Goal: Task Accomplishment & Management: Use online tool/utility

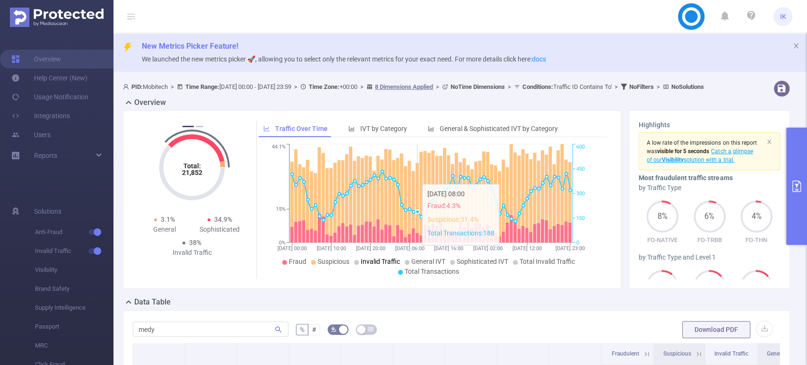
scroll to position [248, 0]
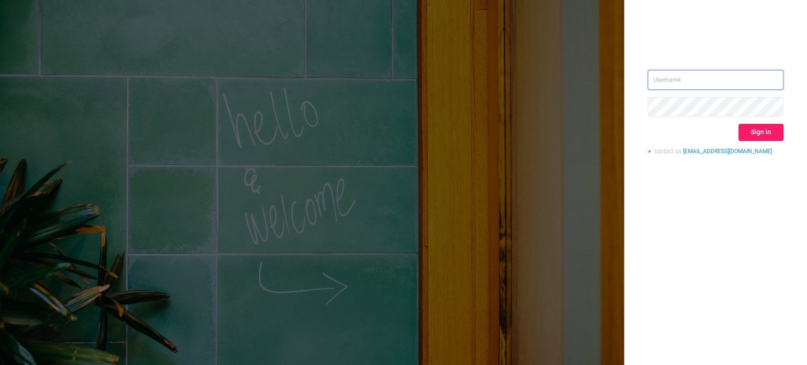
type input "[EMAIL_ADDRESS][DOMAIN_NAME]"
click at [749, 133] on button "Sign in" at bounding box center [760, 132] width 45 height 17
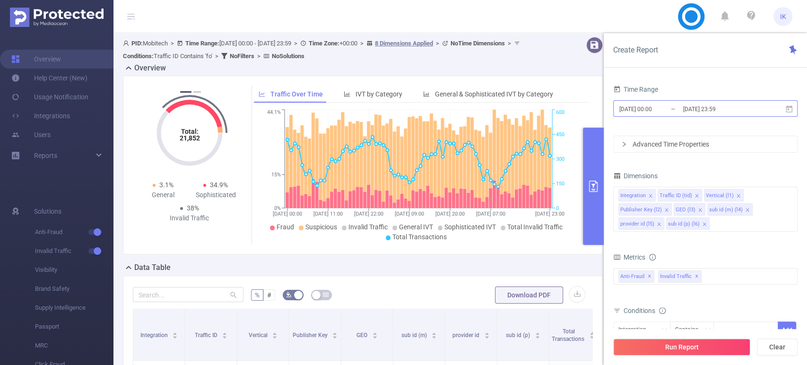
click at [747, 108] on input "[DATE] 23:59" at bounding box center [720, 109] width 77 height 13
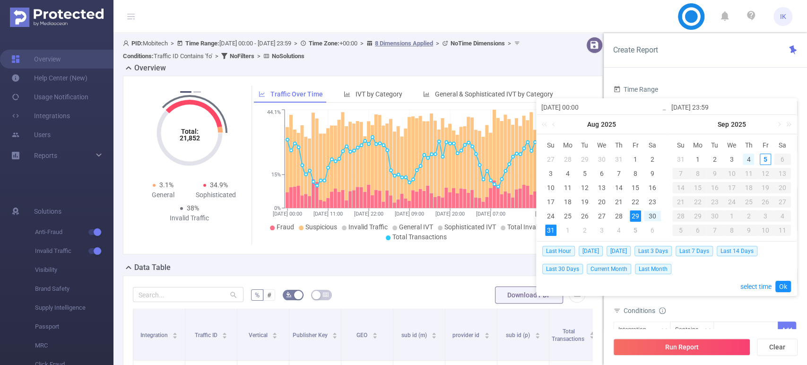
click at [753, 158] on div "4" at bounding box center [748, 159] width 11 height 11
click at [763, 157] on div "5" at bounding box center [765, 159] width 11 height 11
type input "2025-09-04 00:00"
type input "2025-09-05 23:59"
type input "2025-09-04 00:00"
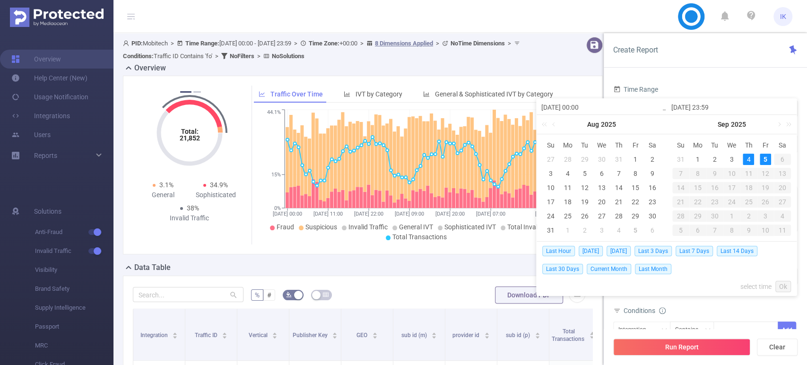
type input "2025-09-05 23:59"
click at [785, 284] on link "Ok" at bounding box center [783, 286] width 16 height 11
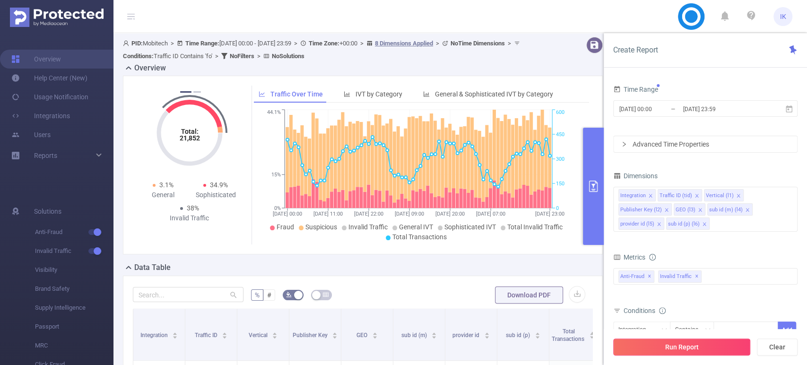
click at [685, 349] on button "Run Report" at bounding box center [681, 346] width 137 height 17
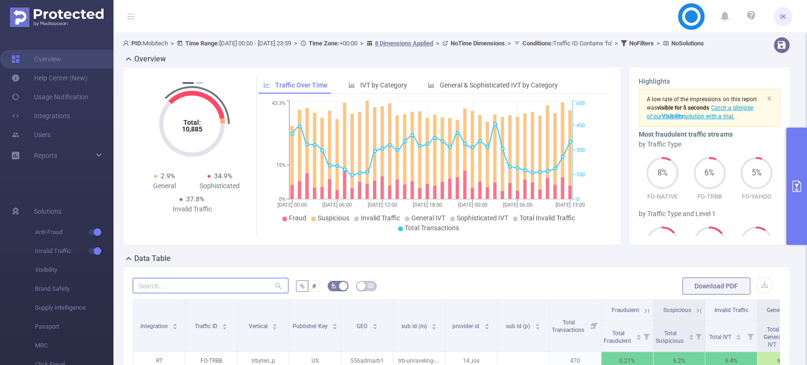
click at [188, 293] on input "text" at bounding box center [211, 285] width 156 height 15
type input "/"
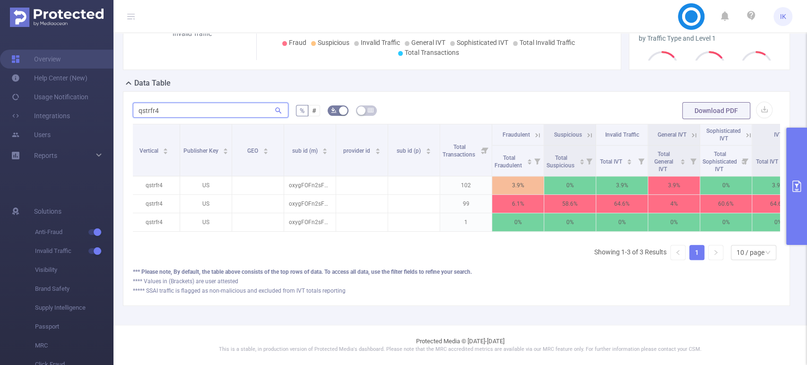
scroll to position [0, 124]
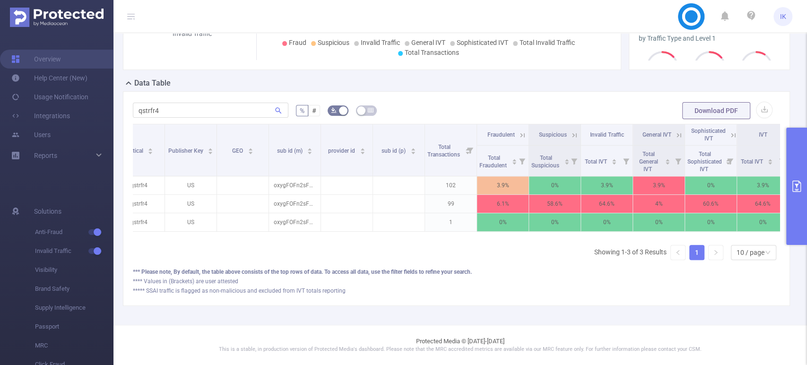
click at [722, 128] on span "Sophisticated IVT" at bounding box center [708, 135] width 35 height 14
click at [733, 131] on icon at bounding box center [733, 135] width 9 height 9
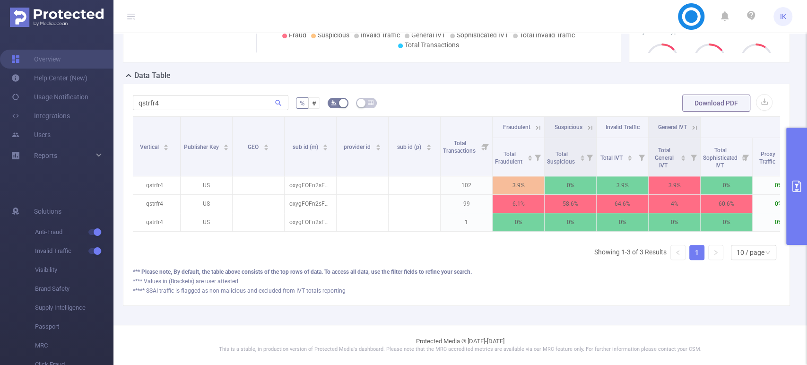
scroll to position [0, 0]
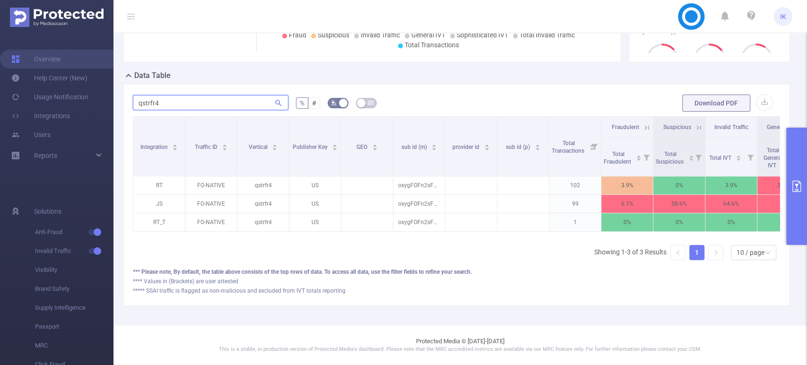
drag, startPoint x: 155, startPoint y: 104, endPoint x: 177, endPoint y: 104, distance: 22.2
click at [177, 104] on input "qstrfr4" at bounding box center [211, 102] width 156 height 15
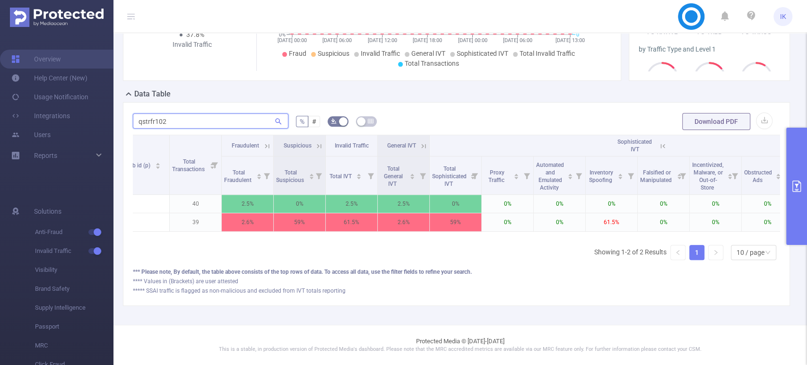
scroll to position [0, 383]
type input "qstrfr102"
click at [803, 187] on button "primary" at bounding box center [796, 186] width 21 height 117
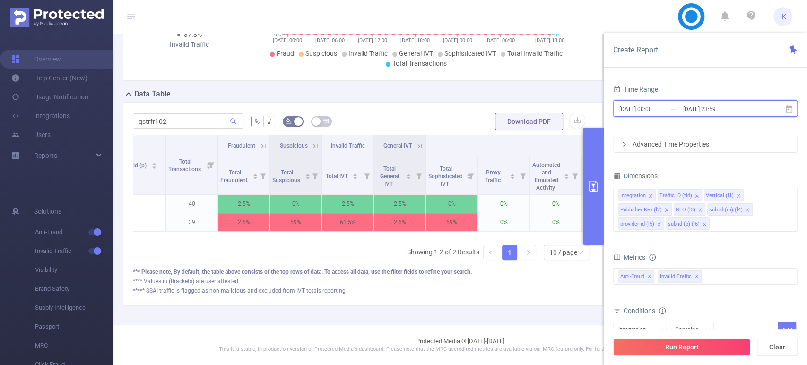
click at [790, 110] on icon at bounding box center [789, 109] width 9 height 9
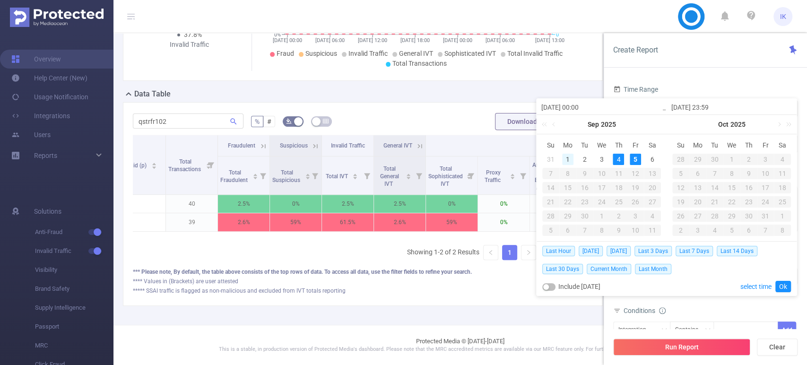
click at [564, 158] on div "1" at bounding box center [567, 159] width 11 height 11
click at [598, 157] on div "3" at bounding box center [601, 159] width 11 height 11
type input "2025-09-01 00:00"
type input "2025-09-03 23:59"
type input "2025-09-01 00:00"
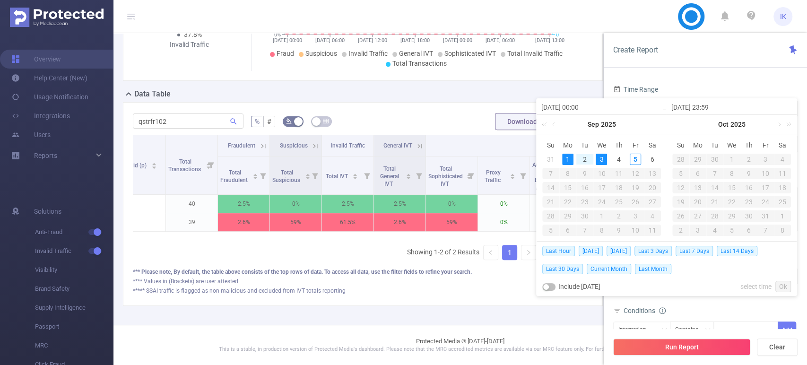
type input "2025-09-03 23:59"
click at [785, 287] on link "Ok" at bounding box center [783, 286] width 16 height 11
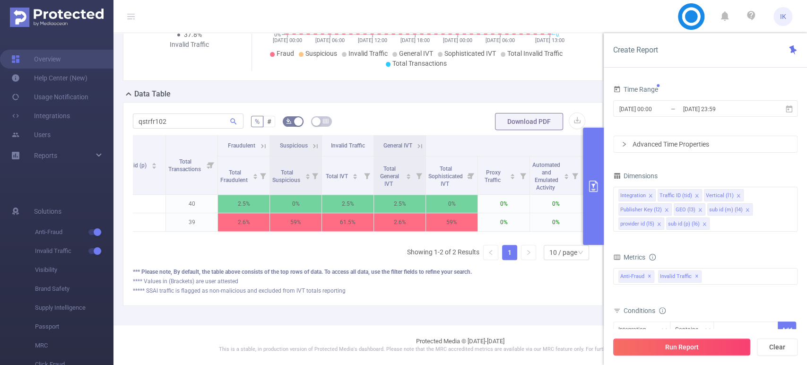
click at [713, 343] on button "Run Report" at bounding box center [681, 346] width 137 height 17
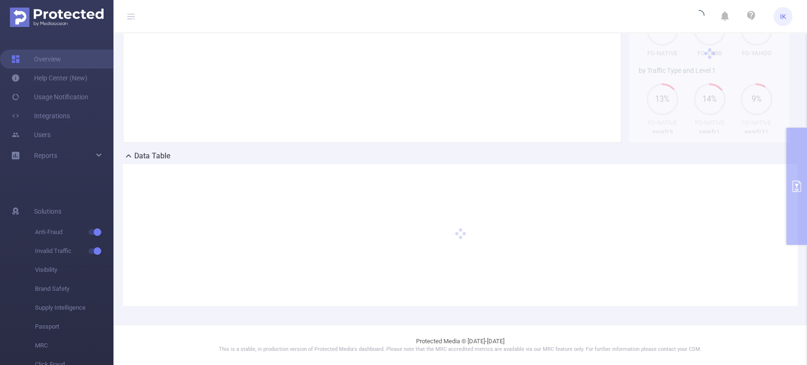
scroll to position [111, 0]
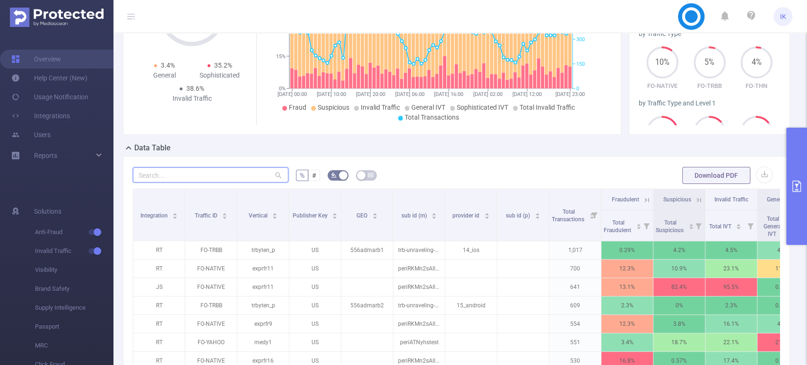
click at [223, 181] on input "text" at bounding box center [211, 174] width 156 height 15
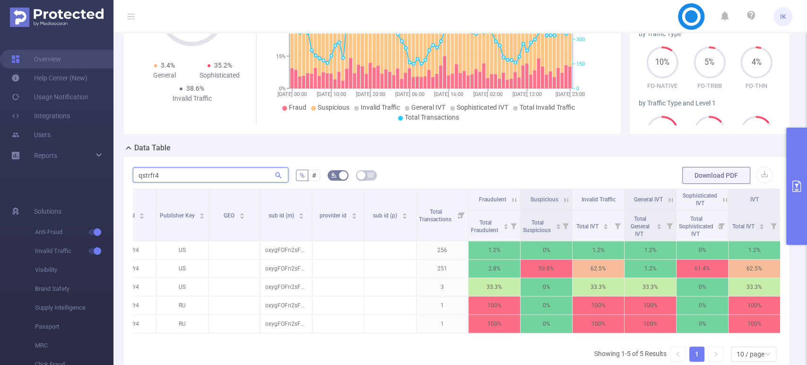
scroll to position [0, 143]
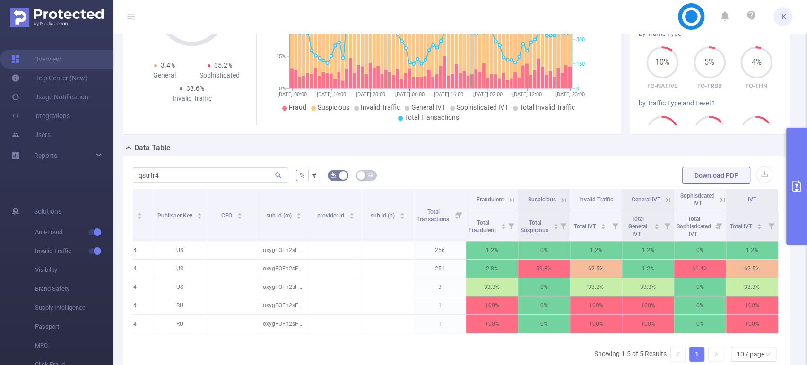
click at [712, 202] on div "Sophisticated IVT" at bounding box center [699, 199] width 47 height 15
click at [718, 204] on icon at bounding box center [722, 200] width 9 height 9
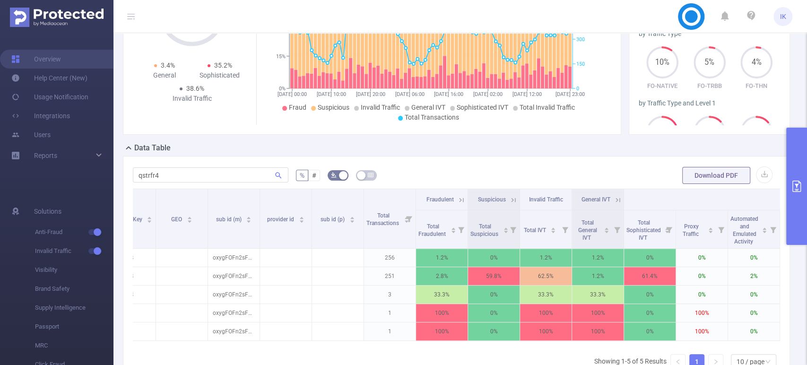
scroll to position [0, 0]
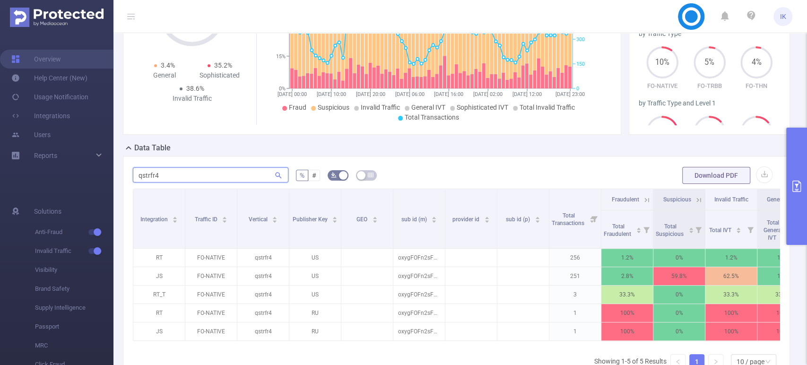
click at [241, 180] on input "qstrfr4" at bounding box center [211, 174] width 156 height 15
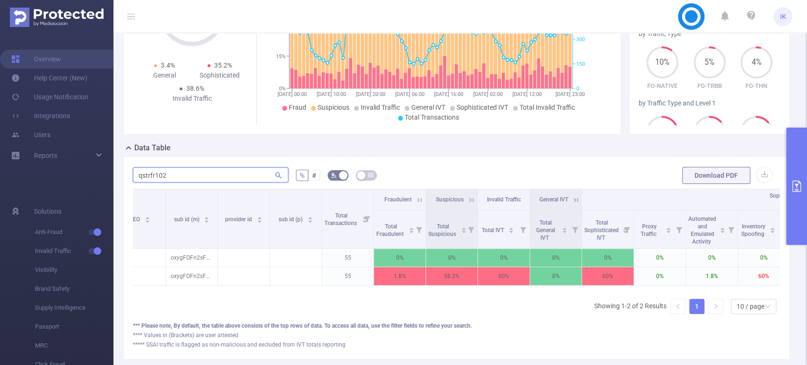
scroll to position [0, 218]
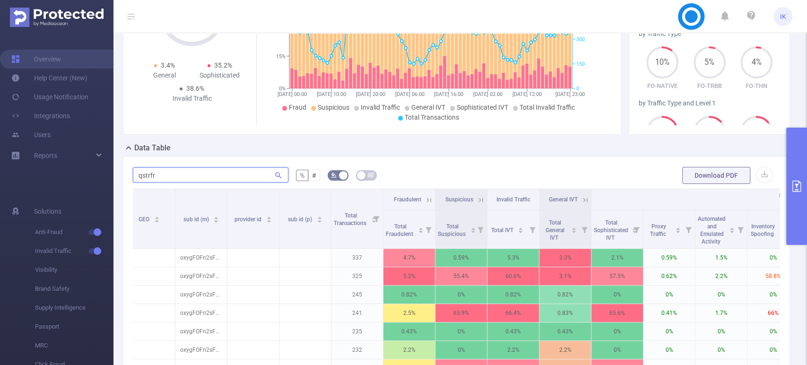
type input "qstrfr4"
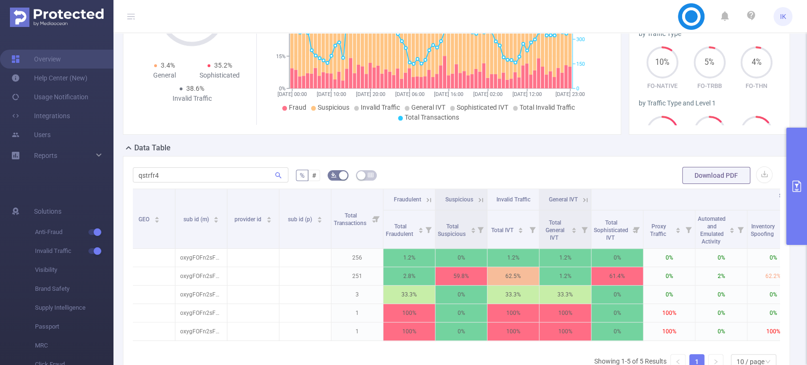
click at [798, 174] on button "primary" at bounding box center [796, 186] width 21 height 117
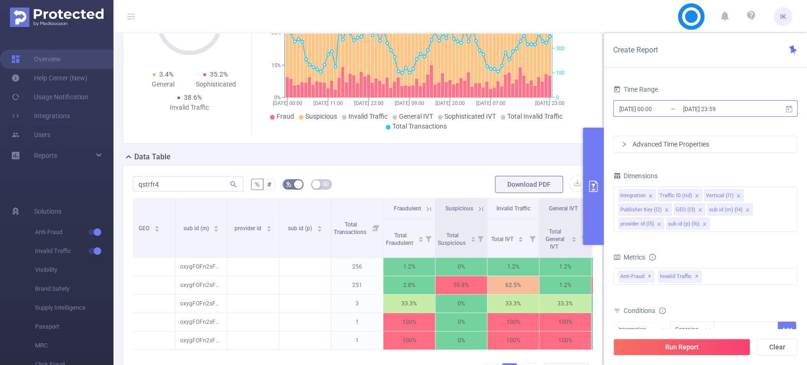
click at [655, 108] on input "2025-09-01 00:00" at bounding box center [656, 109] width 77 height 13
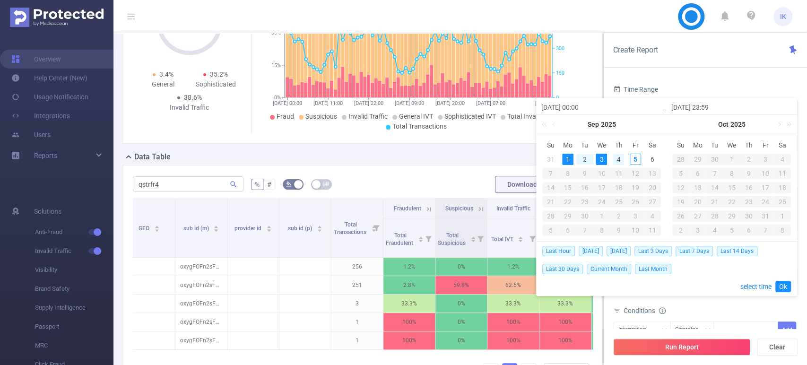
click at [618, 158] on div "4" at bounding box center [618, 159] width 11 height 11
click at [633, 157] on div "5" at bounding box center [635, 159] width 11 height 11
type input "2025-09-04 00:00"
type input "2025-09-05 23:59"
type input "2025-09-04 00:00"
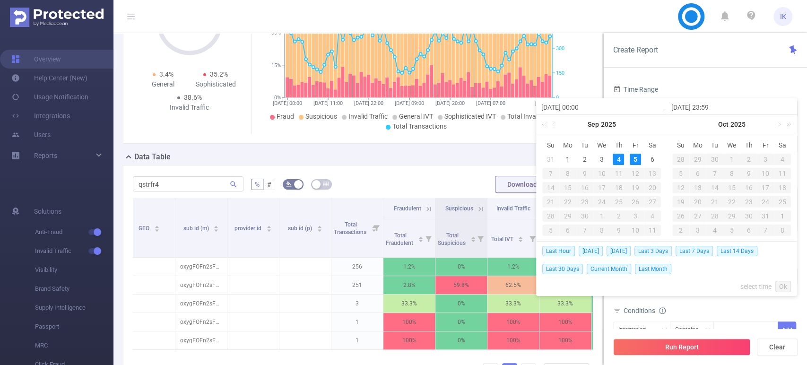
type input "2025-09-05 23:59"
click at [784, 286] on link "Ok" at bounding box center [783, 286] width 16 height 11
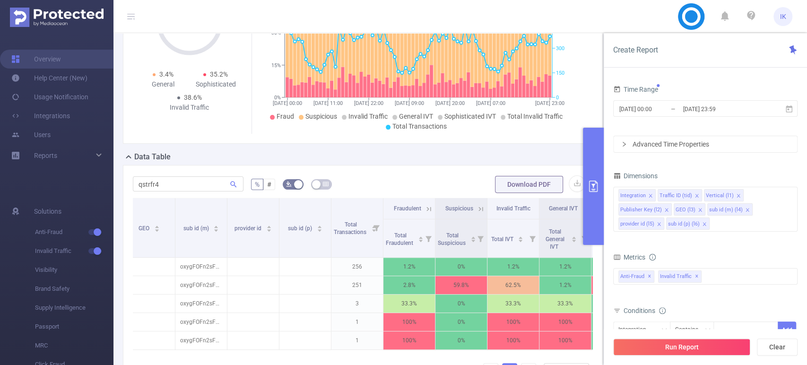
click at [696, 344] on button "Run Report" at bounding box center [681, 346] width 137 height 17
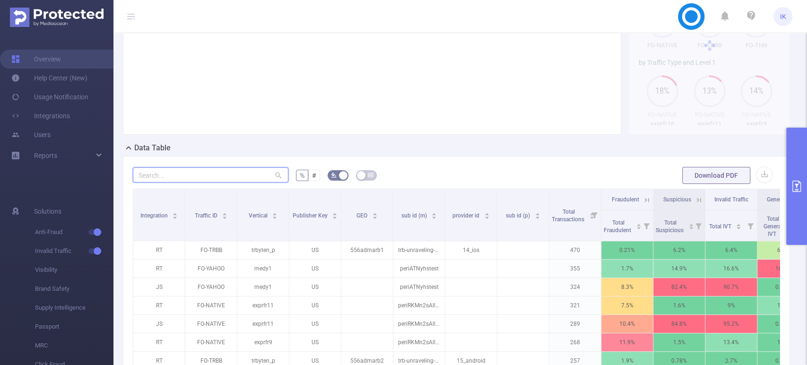
click at [154, 182] on input "text" at bounding box center [211, 174] width 156 height 15
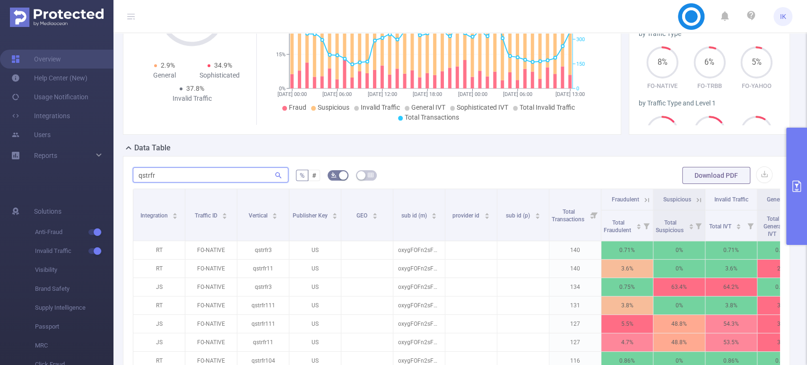
type input "qstrfr4"
